Goal: Information Seeking & Learning: Learn about a topic

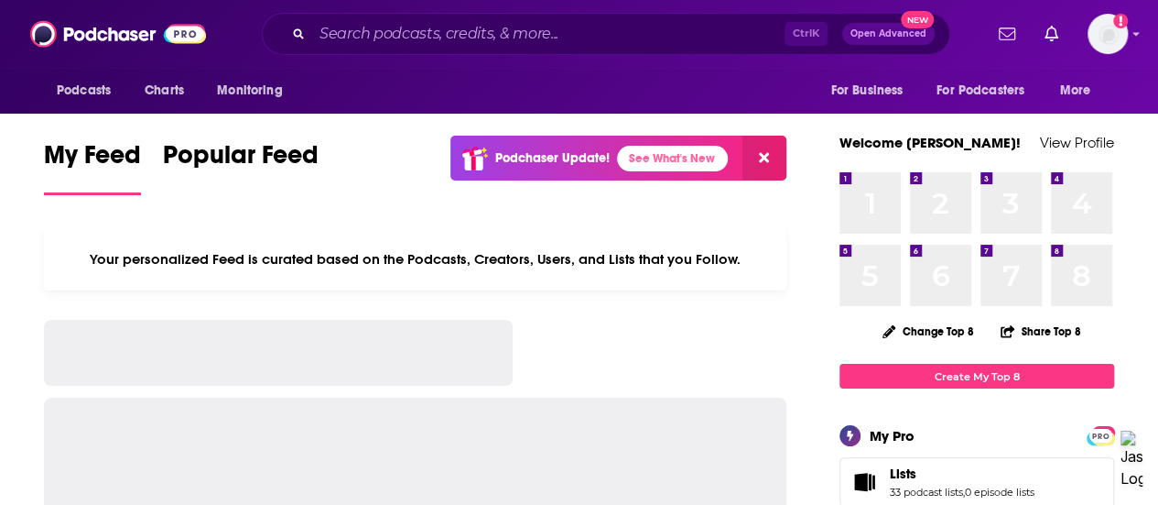
click at [434, 31] on input "Search podcasts, credits, & more..." at bounding box center [548, 33] width 473 height 29
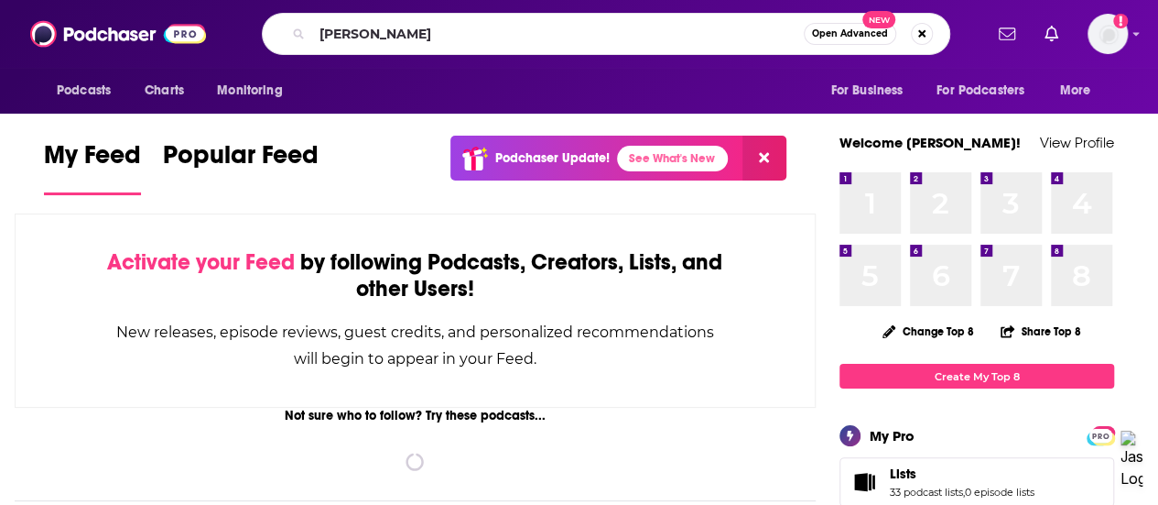
type input "[PERSON_NAME]"
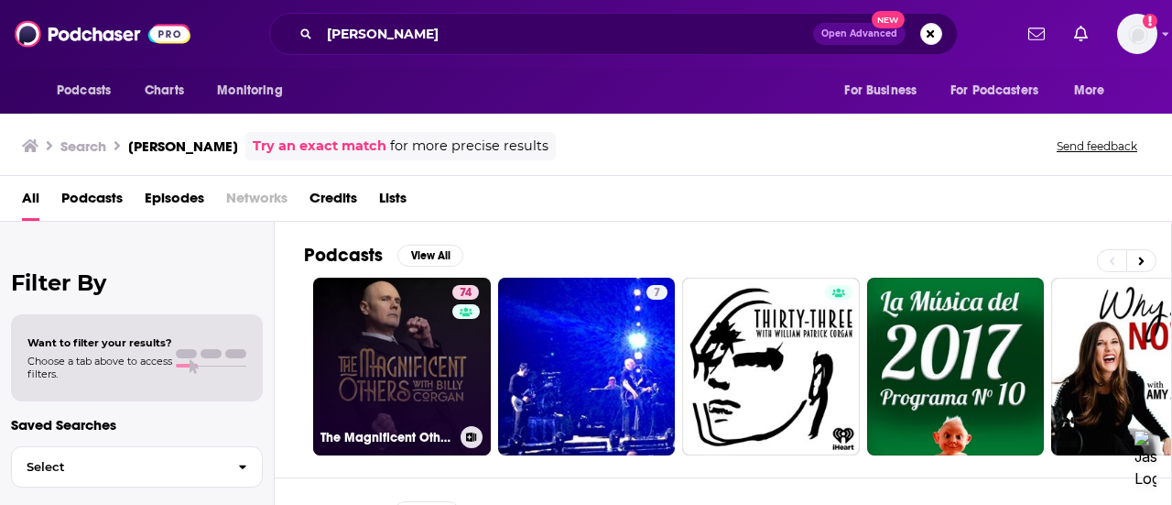
click at [419, 343] on link "74 The Magnificent Others with [PERSON_NAME]" at bounding box center [402, 366] width 178 height 178
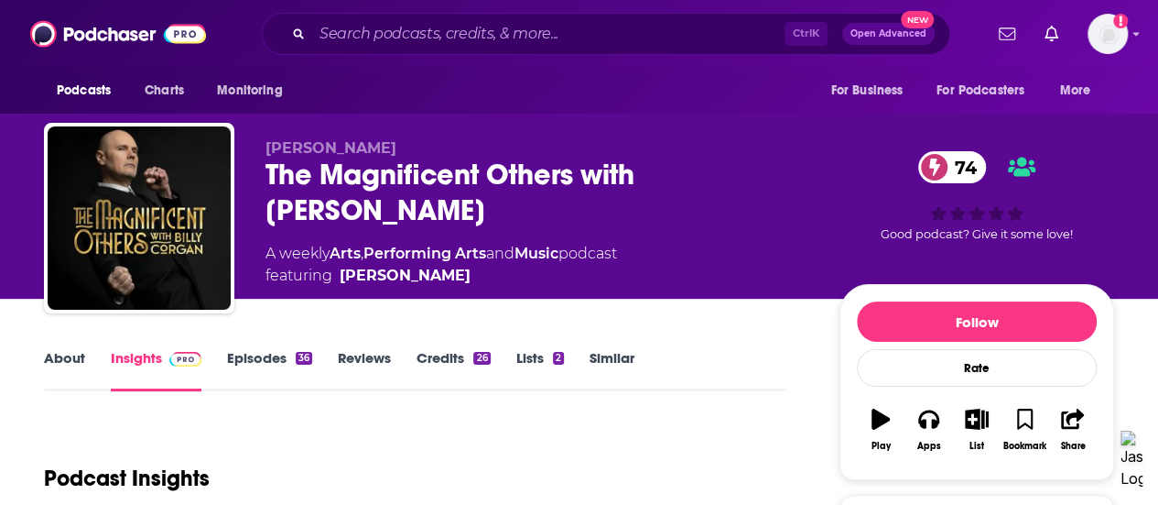
click at [57, 368] on link "About" at bounding box center [64, 370] width 41 height 42
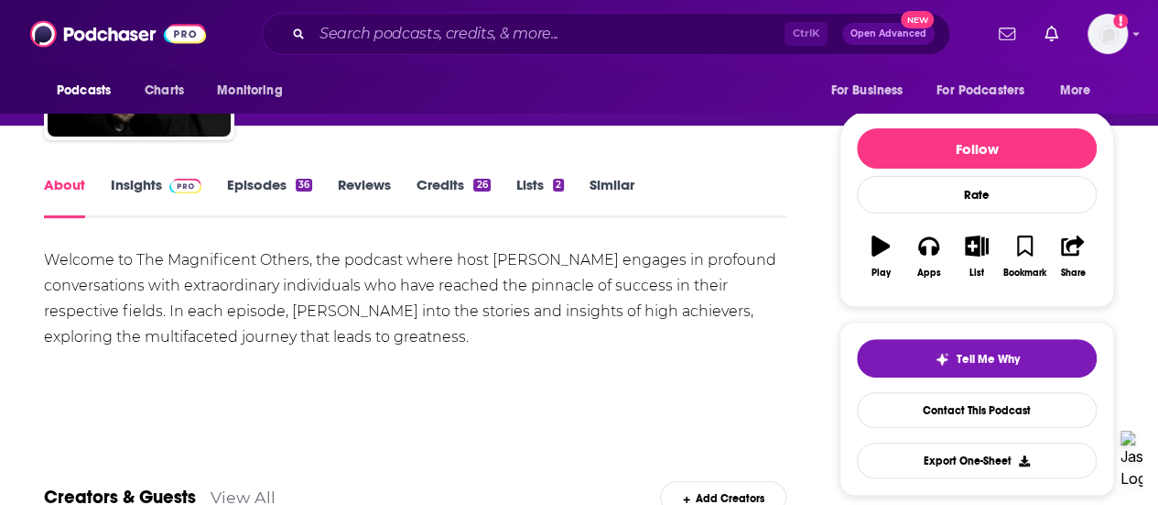
scroll to position [179, 0]
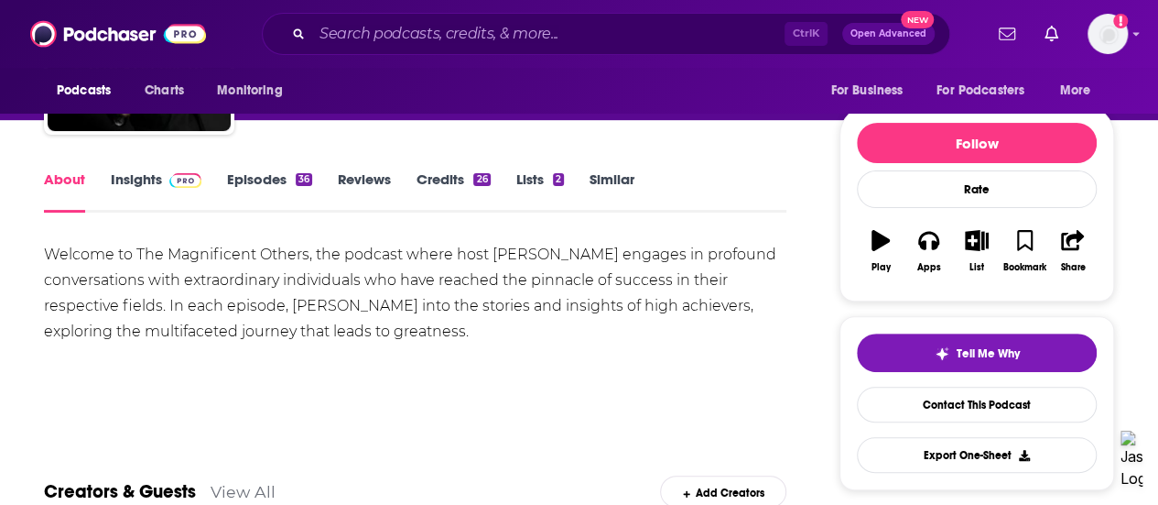
click at [179, 192] on link "Insights" at bounding box center [156, 191] width 91 height 42
